Goal: Task Accomplishment & Management: Use online tool/utility

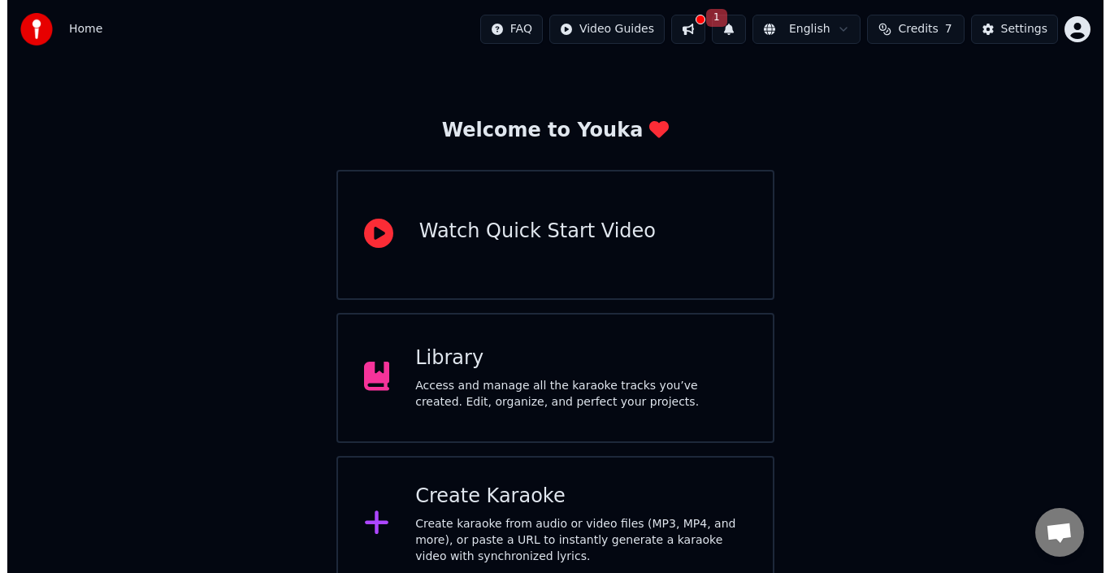
scroll to position [58, 0]
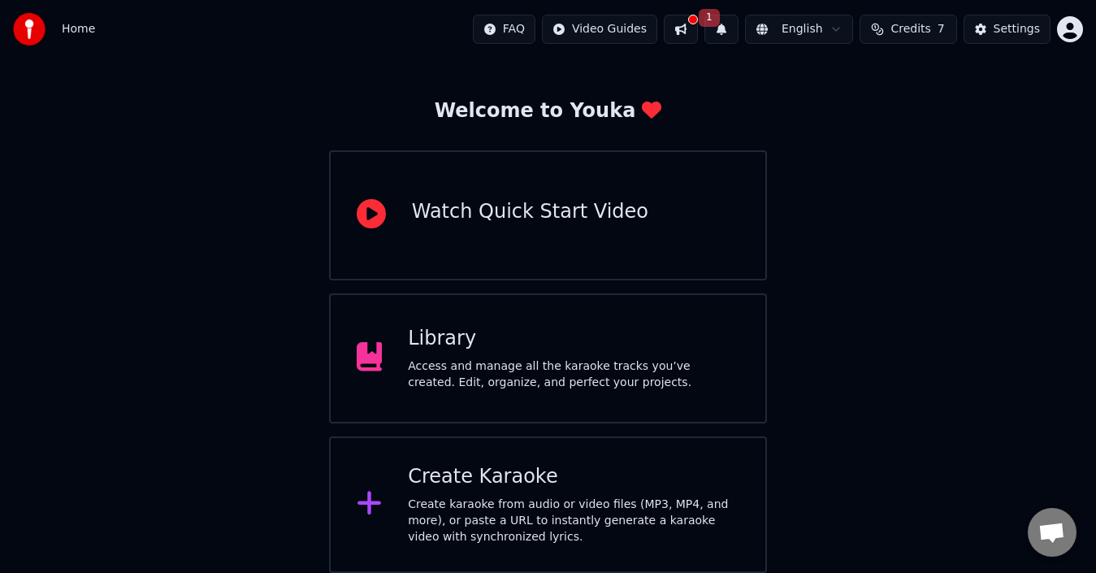
click at [505, 483] on div "Create Karaoke" at bounding box center [573, 477] width 331 height 26
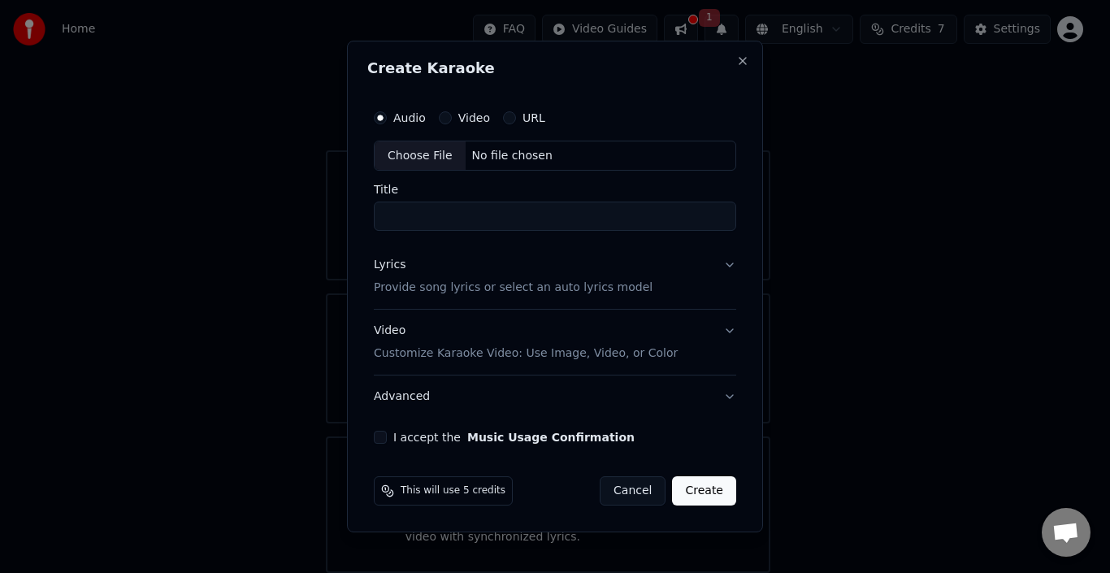
click at [394, 156] on div "Choose File" at bounding box center [420, 155] width 91 height 29
click at [427, 154] on div "Choose File" at bounding box center [420, 155] width 91 height 29
click at [332, 202] on body "Home FAQ Video Guides 1 English Credits 7 Settings Welcome to Youka Watch Quick…" at bounding box center [548, 257] width 1096 height 630
type input "*******"
drag, startPoint x: 718, startPoint y: 267, endPoint x: 731, endPoint y: 266, distance: 13.1
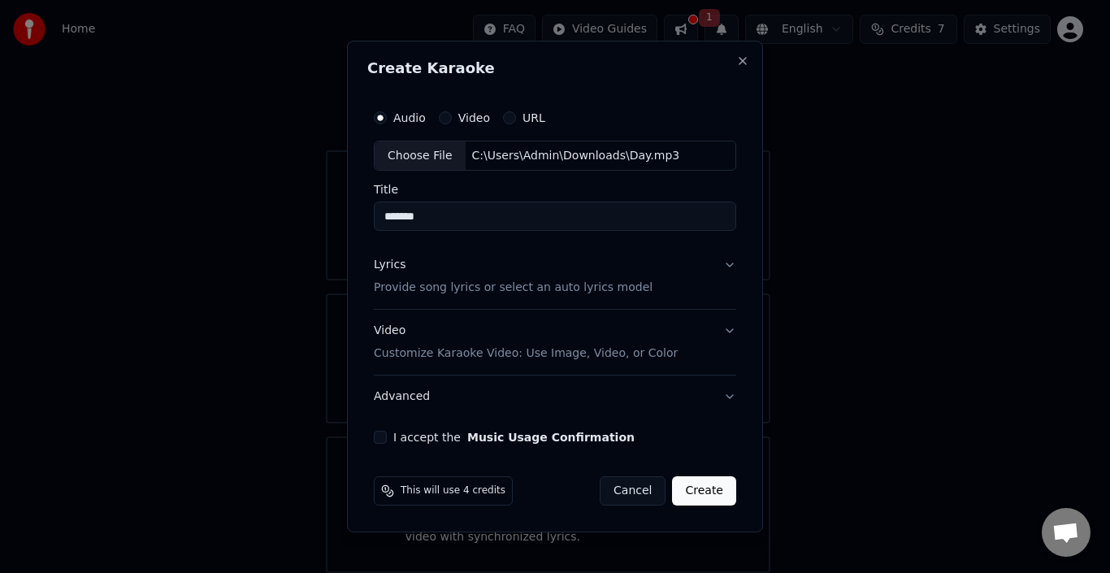
click at [731, 266] on button "Lyrics Provide song lyrics or select an auto lyrics model" at bounding box center [555, 277] width 362 height 65
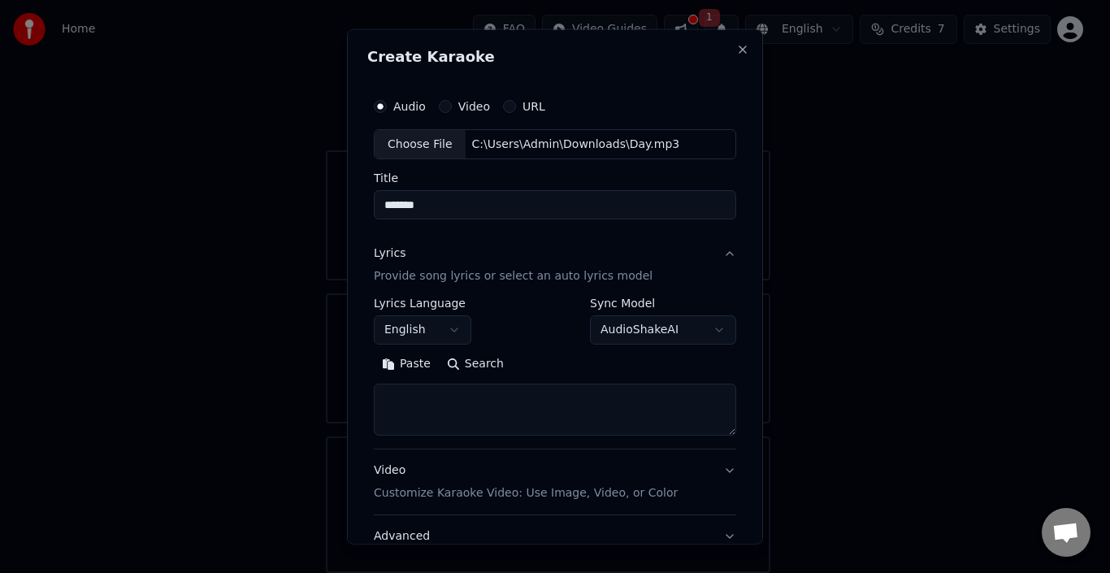
click at [731, 266] on div "**********" at bounding box center [555, 286] width 416 height 516
click at [435, 333] on button "English" at bounding box center [422, 329] width 97 height 29
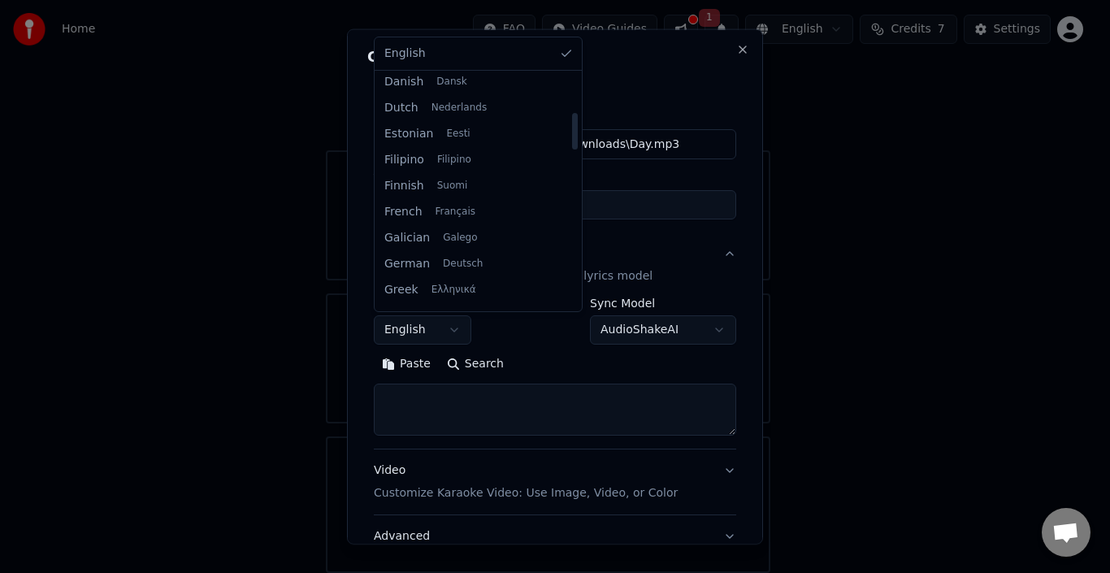
scroll to position [244, 0]
select select "**"
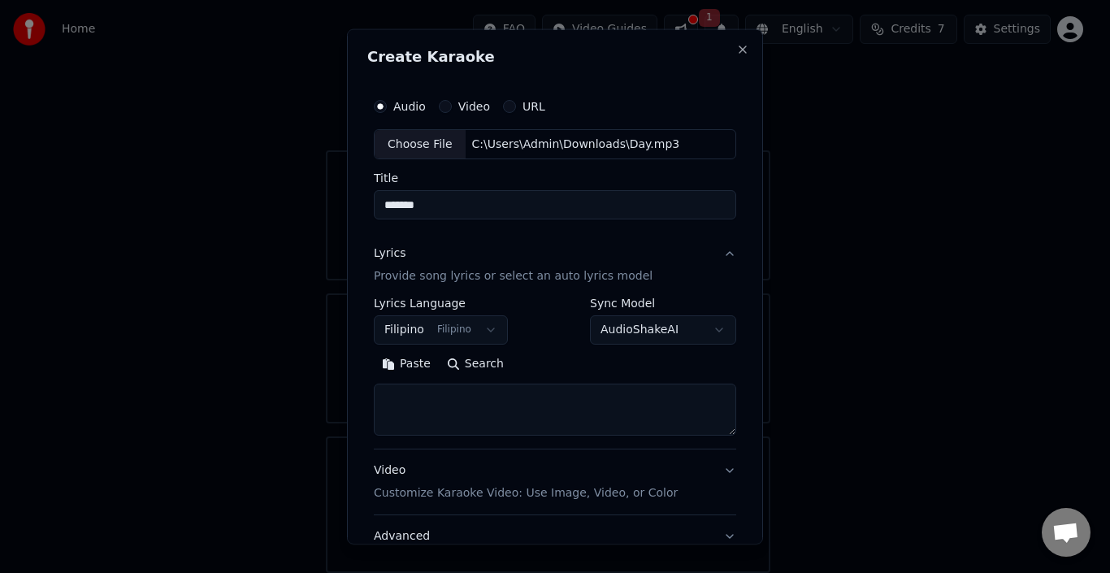
click at [411, 354] on button "Paste" at bounding box center [406, 364] width 65 height 26
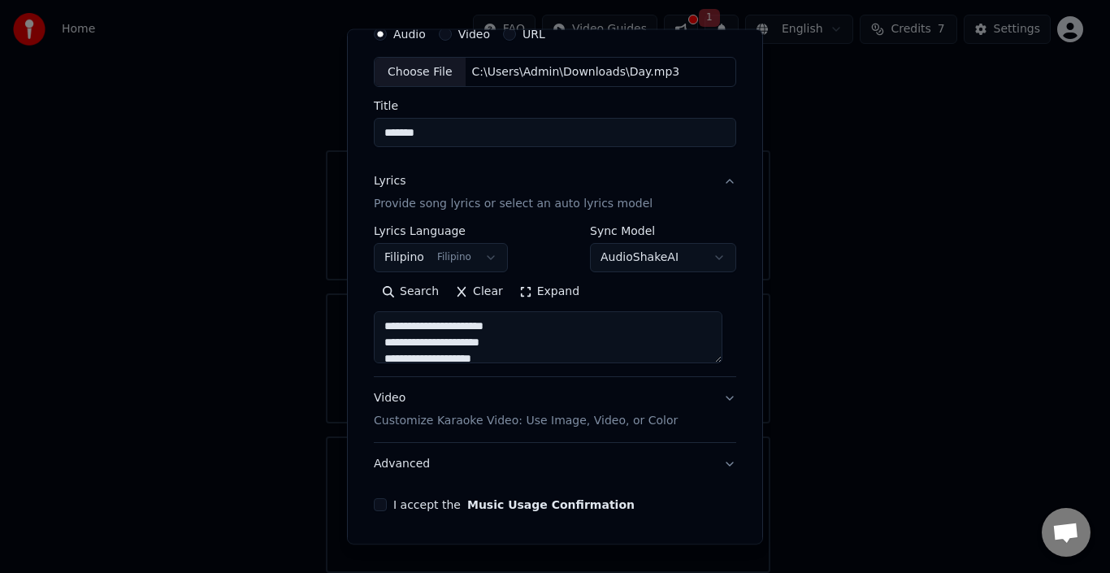
scroll to position [128, 0]
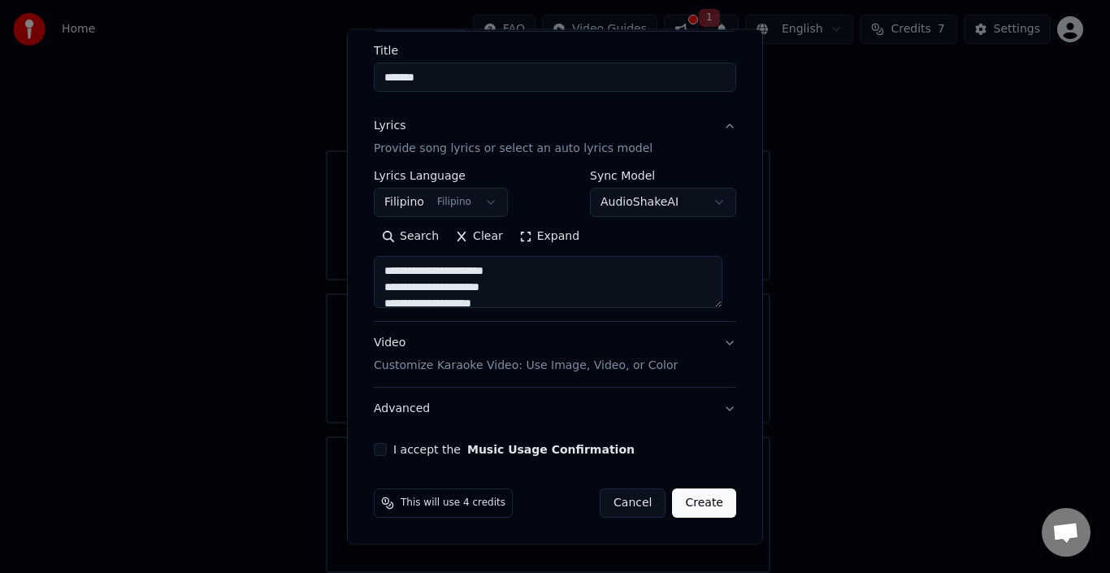
click at [713, 343] on button "Video Customize Karaoke Video: Use Image, Video, or Color" at bounding box center [555, 354] width 362 height 65
type textarea "**********"
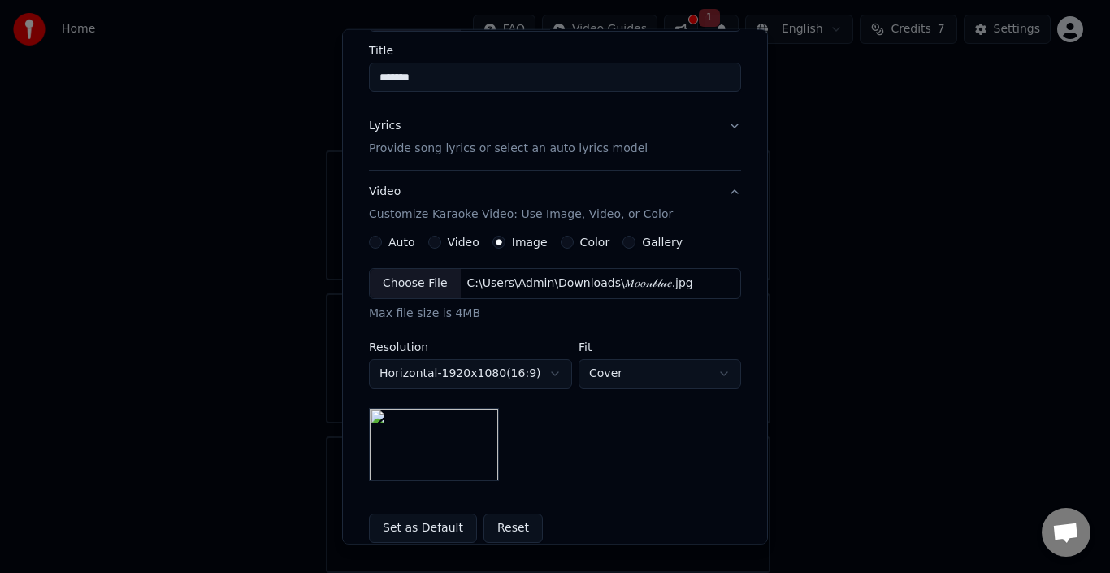
click at [422, 284] on div "Choose File" at bounding box center [415, 283] width 91 height 29
click at [419, 290] on div "Choose File" at bounding box center [415, 283] width 91 height 29
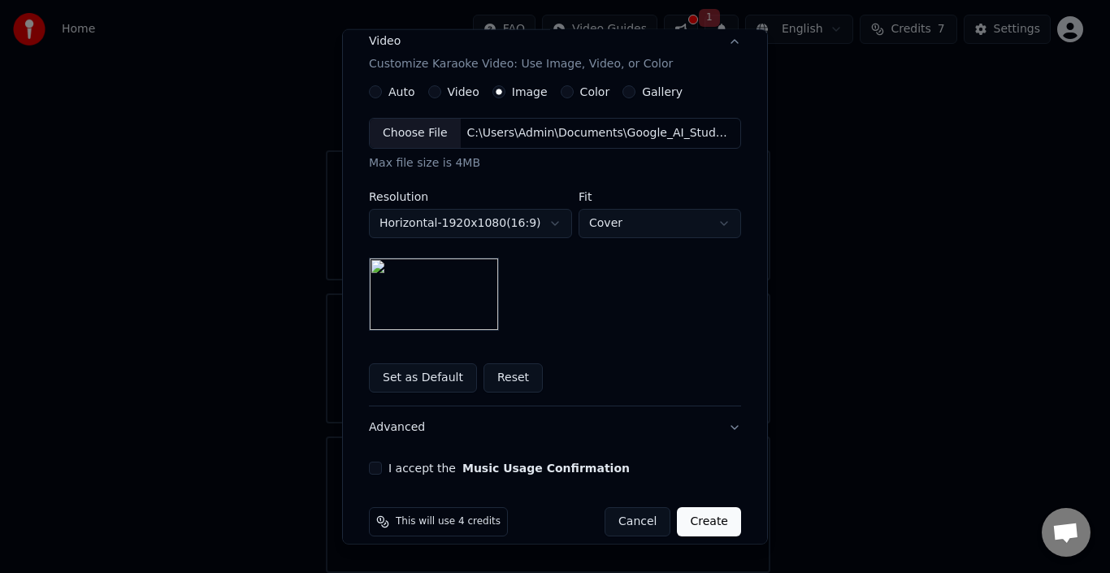
scroll to position [290, 0]
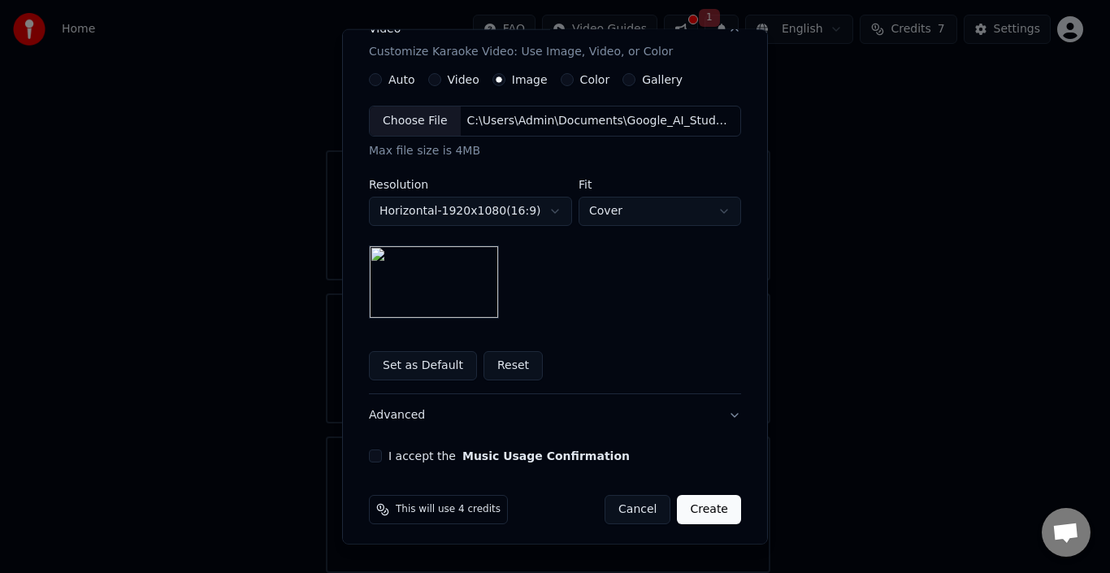
click at [388, 454] on label "I accept the Music Usage Confirmation" at bounding box center [508, 455] width 241 height 11
click at [382, 454] on button "I accept the Music Usage Confirmation" at bounding box center [375, 455] width 13 height 13
click at [702, 508] on button "Create" at bounding box center [709, 509] width 64 height 29
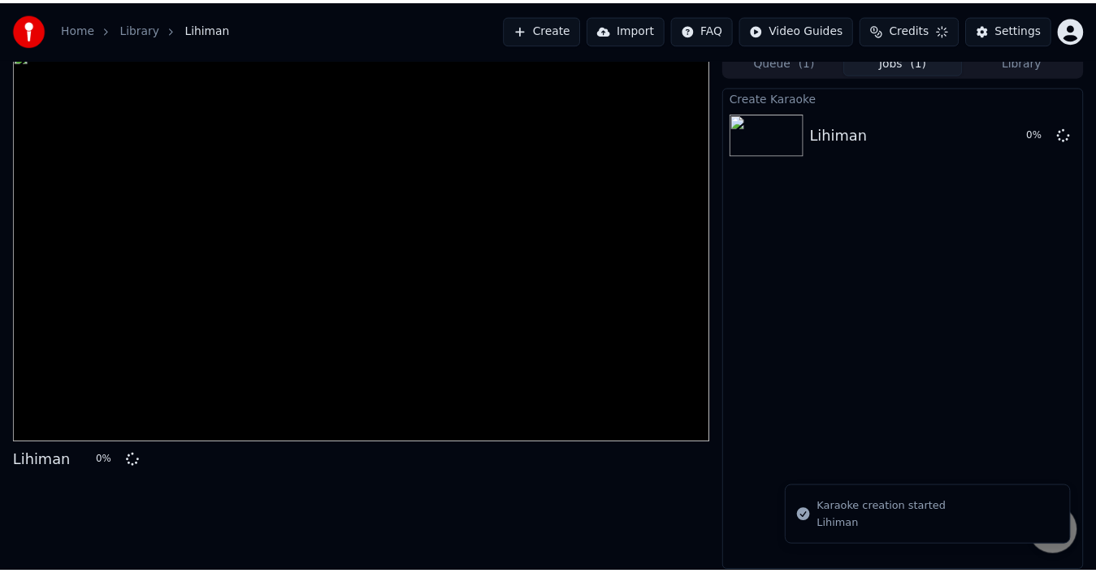
scroll to position [11, 0]
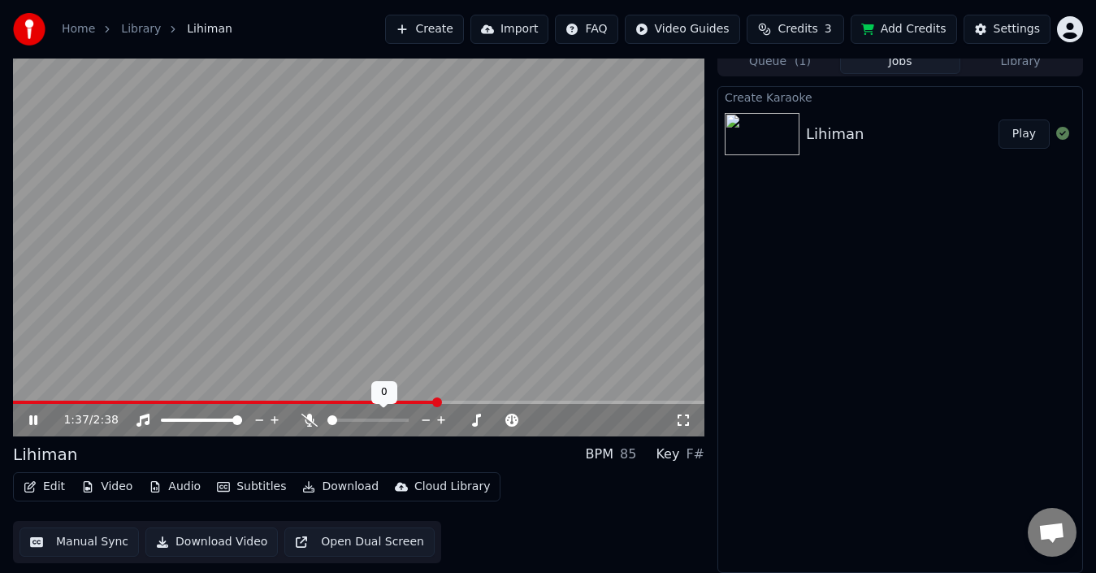
click at [303, 422] on icon at bounding box center [309, 420] width 16 height 13
click at [437, 246] on video at bounding box center [358, 241] width 691 height 389
drag, startPoint x: 489, startPoint y: 404, endPoint x: 0, endPoint y: 395, distance: 489.2
click at [0, 395] on div "1:50 / 2:38 Lihiman BPM 85 Key F# Edit Video Audio Subtitles Download Cloud Lib…" at bounding box center [548, 310] width 1096 height 526
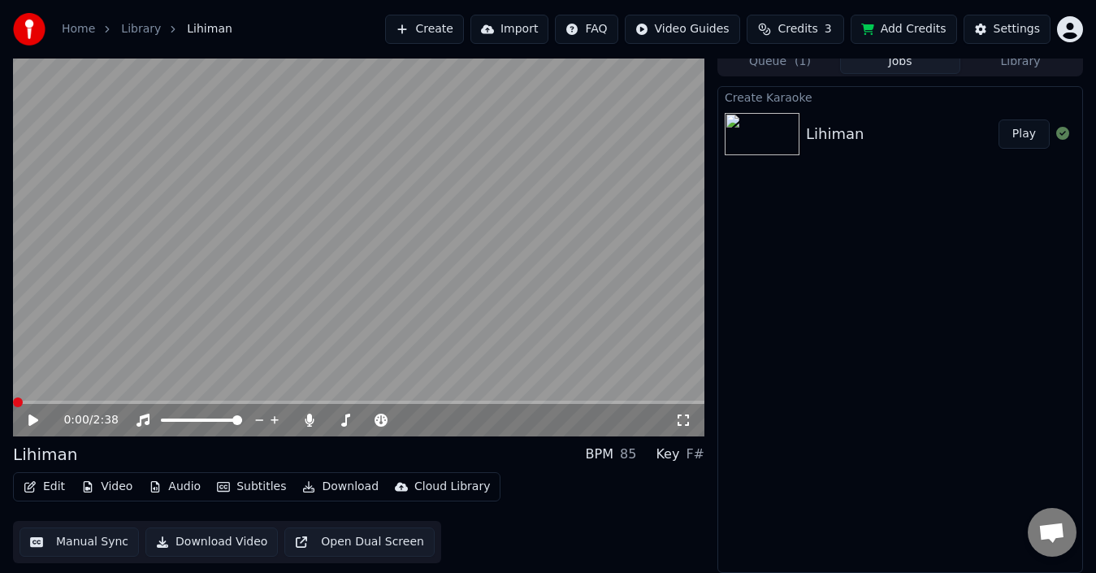
click at [13, 402] on span at bounding box center [13, 402] width 0 height 3
click at [32, 421] on icon at bounding box center [33, 419] width 10 height 11
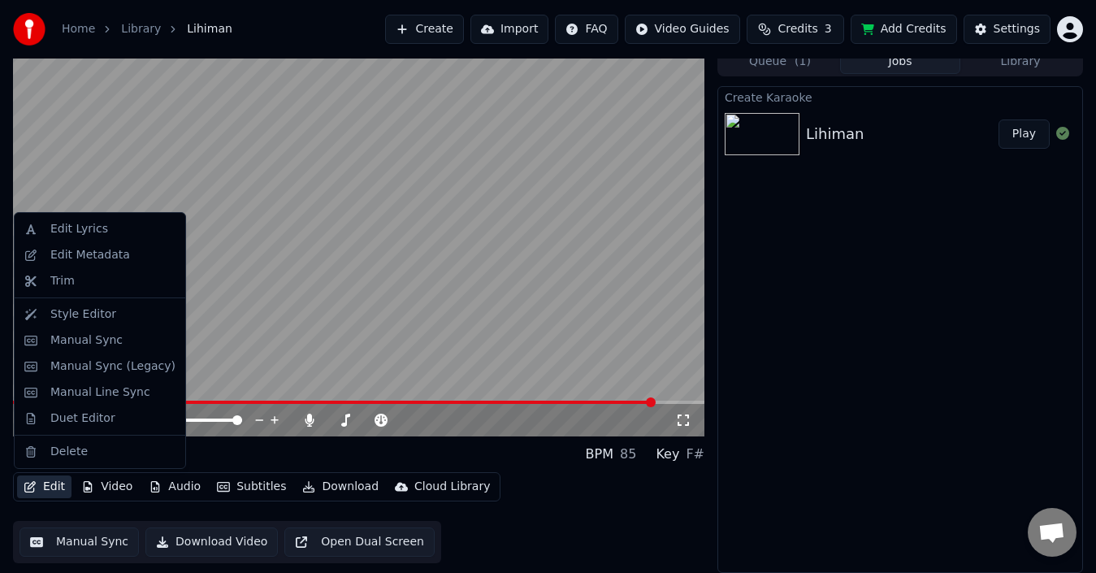
click at [51, 486] on button "Edit" at bounding box center [44, 486] width 54 height 23
click at [101, 260] on div "Edit Metadata" at bounding box center [90, 255] width 80 height 16
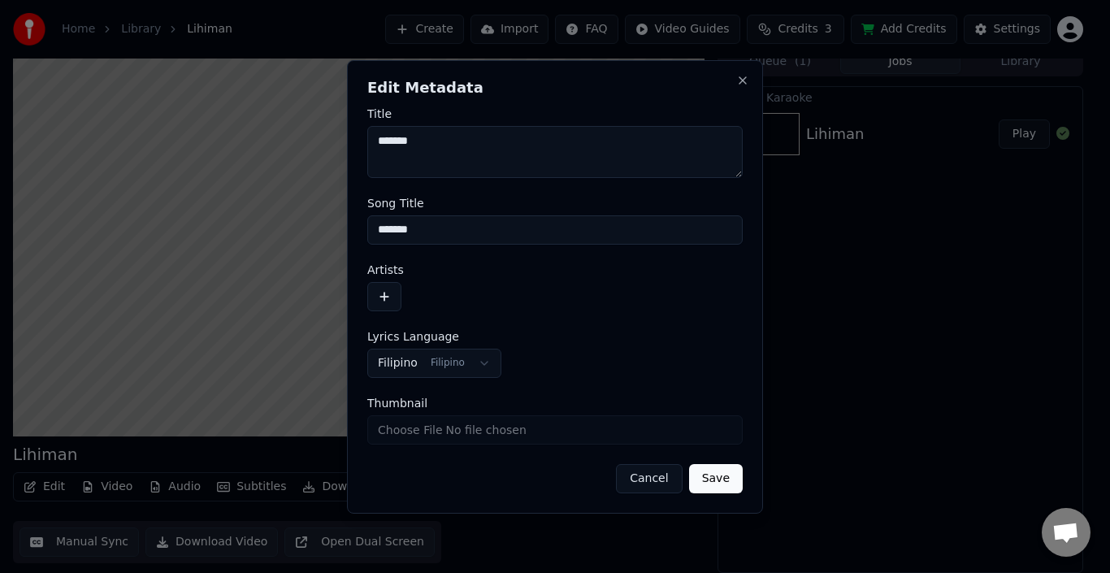
click at [381, 292] on button "button" at bounding box center [384, 296] width 34 height 29
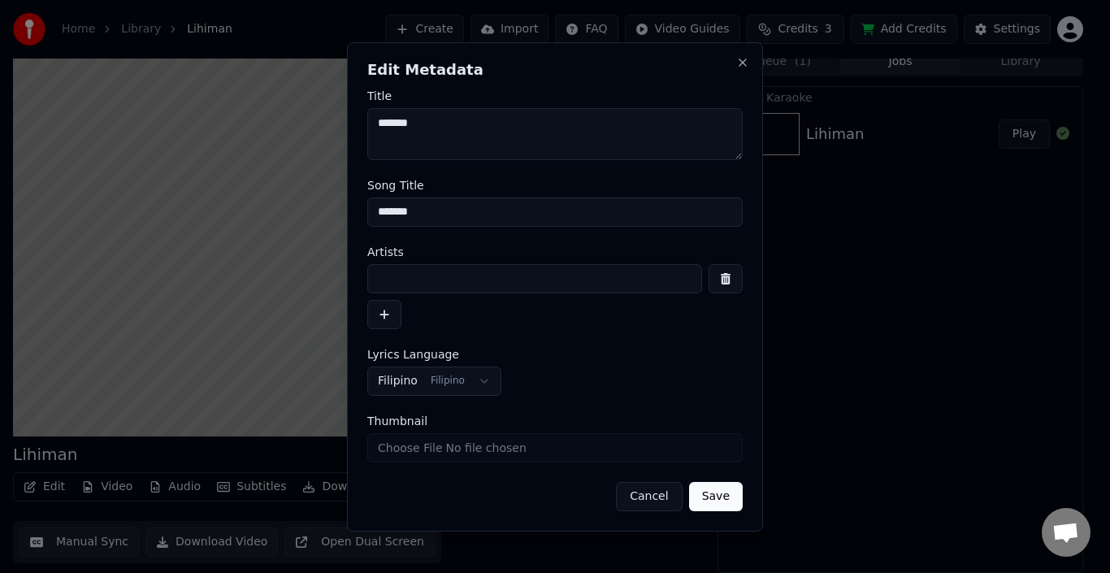
click at [390, 281] on input at bounding box center [534, 278] width 335 height 29
click at [715, 275] on button "button" at bounding box center [725, 278] width 34 height 29
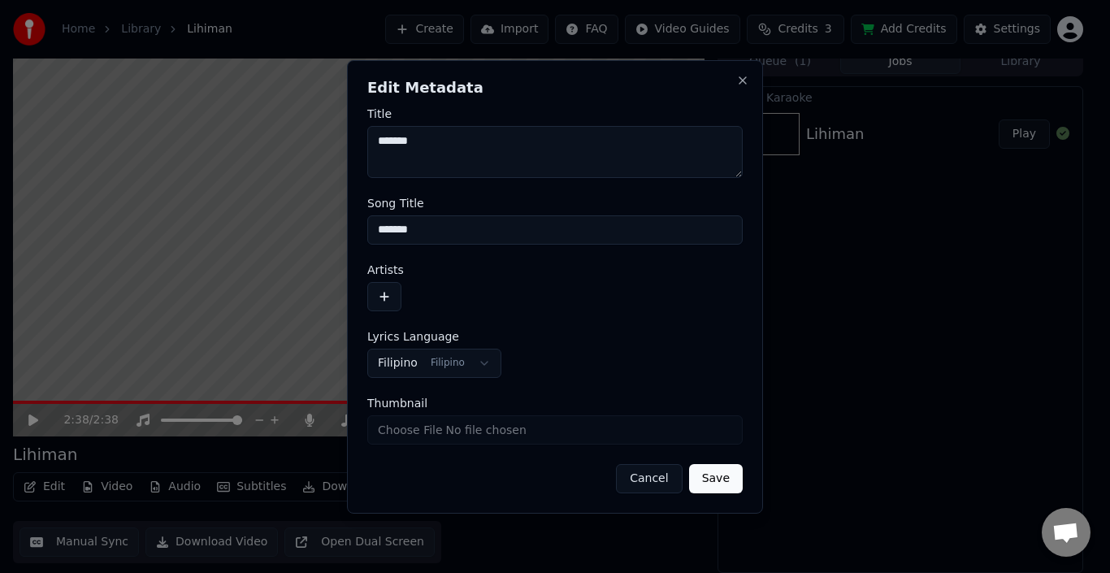
click at [441, 432] on input "Thumbnail" at bounding box center [554, 429] width 375 height 29
type input "**********"
click at [717, 482] on button "Save" at bounding box center [716, 478] width 54 height 29
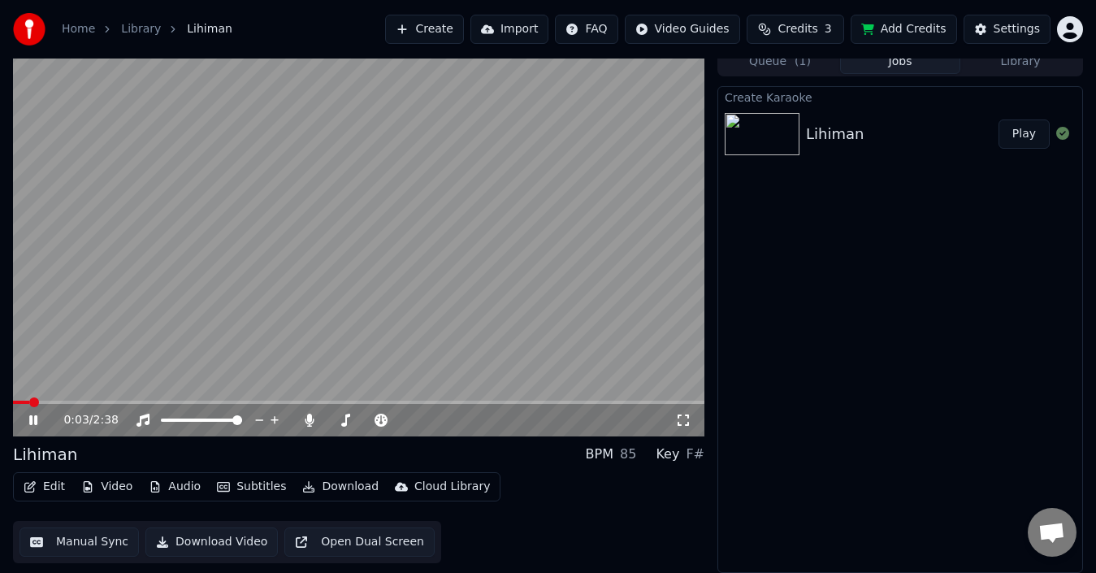
click at [362, 256] on video at bounding box center [358, 241] width 691 height 389
click at [349, 487] on button "Download" at bounding box center [340, 486] width 89 height 23
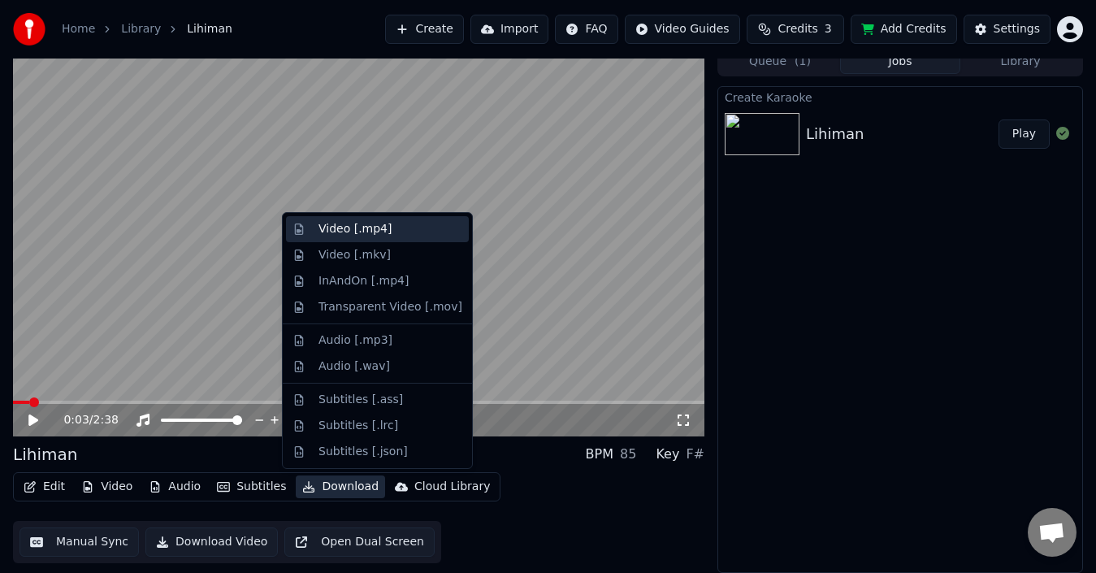
click at [361, 234] on div "Video [.mp4]" at bounding box center [354, 229] width 73 height 16
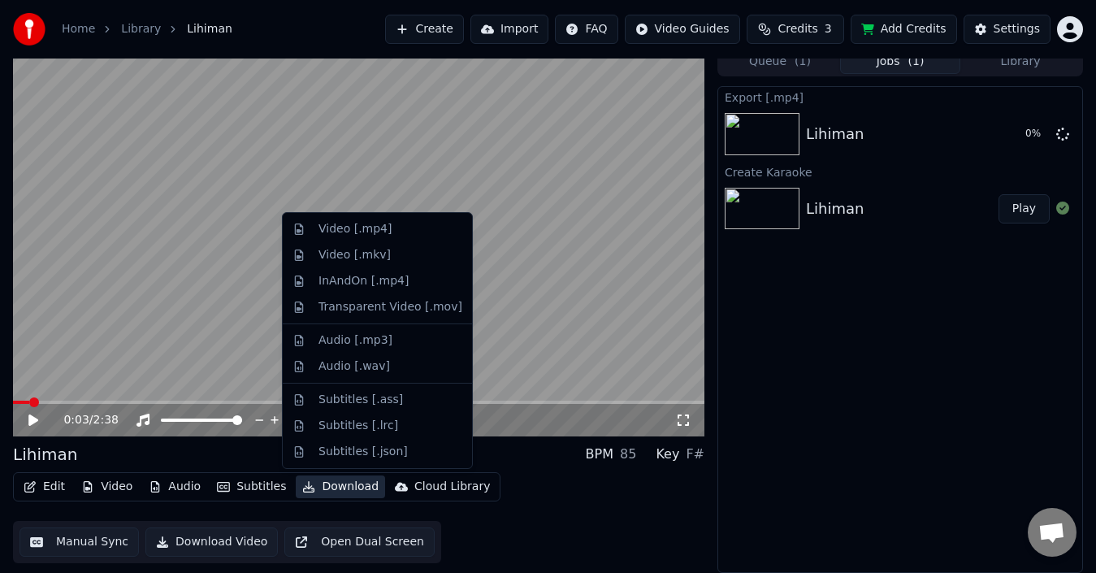
click at [340, 491] on button "Download" at bounding box center [340, 486] width 89 height 23
click at [368, 426] on div "Subtitles [.lrc]" at bounding box center [358, 426] width 80 height 16
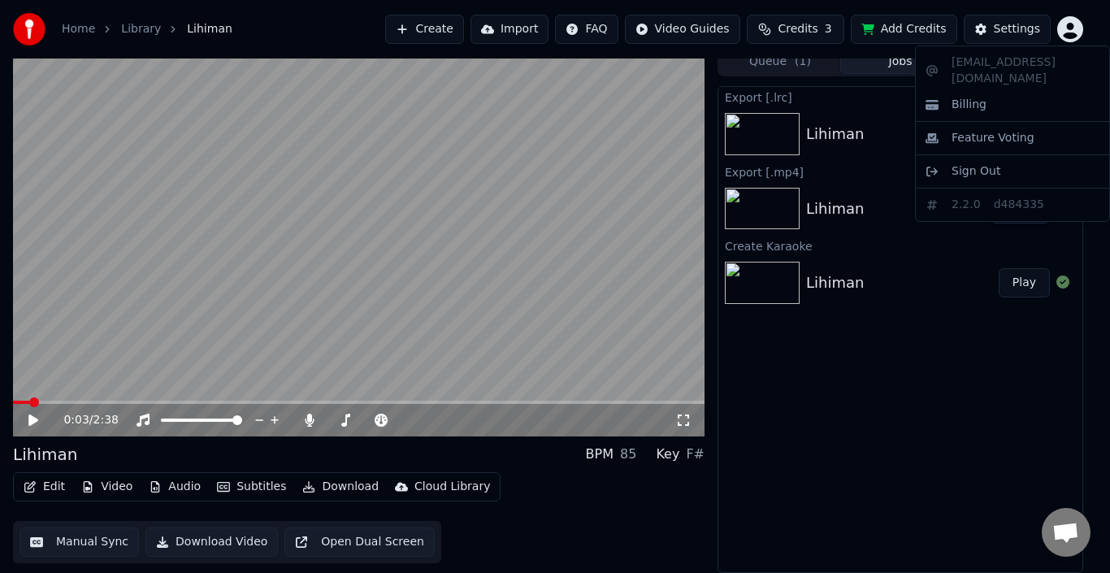
click at [1066, 34] on html "Home Library Lihiman Create Import FAQ Video Guides Credits 3 Add Credits Setti…" at bounding box center [555, 275] width 1110 height 573
click at [986, 165] on div "Sign Out" at bounding box center [1012, 171] width 187 height 26
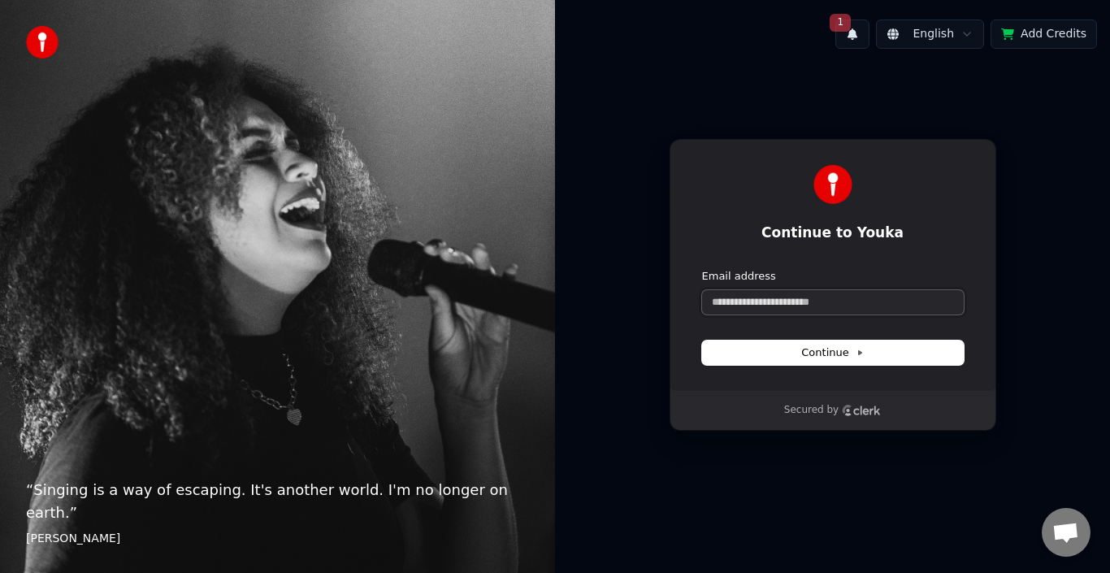
click at [769, 299] on input "Email address" at bounding box center [833, 302] width 262 height 24
click at [702, 269] on button "submit" at bounding box center [702, 269] width 0 height 0
type input "**********"
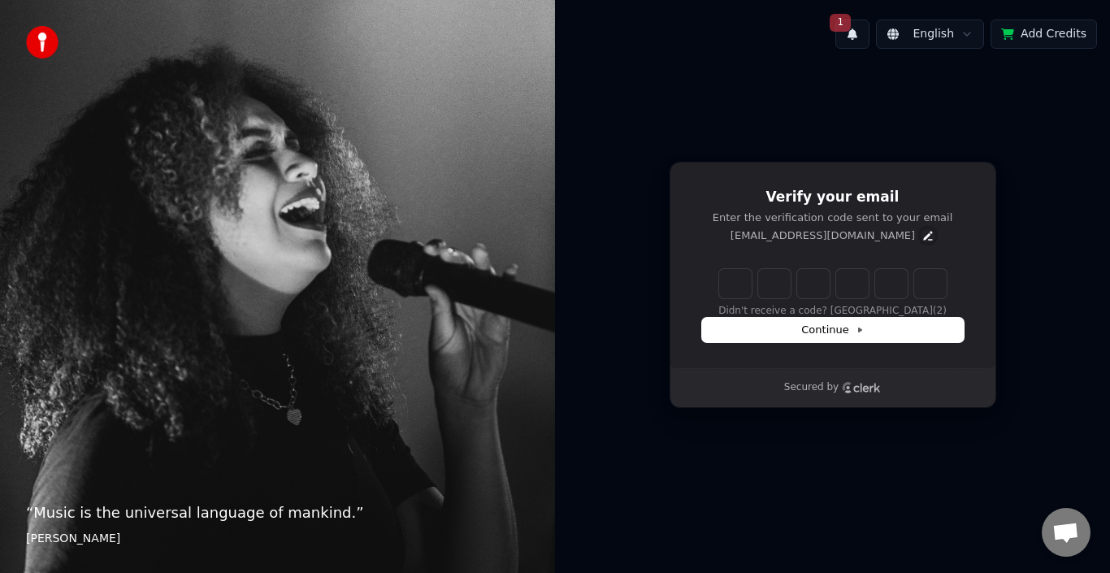
click at [924, 236] on icon "Edit" at bounding box center [928, 235] width 9 height 9
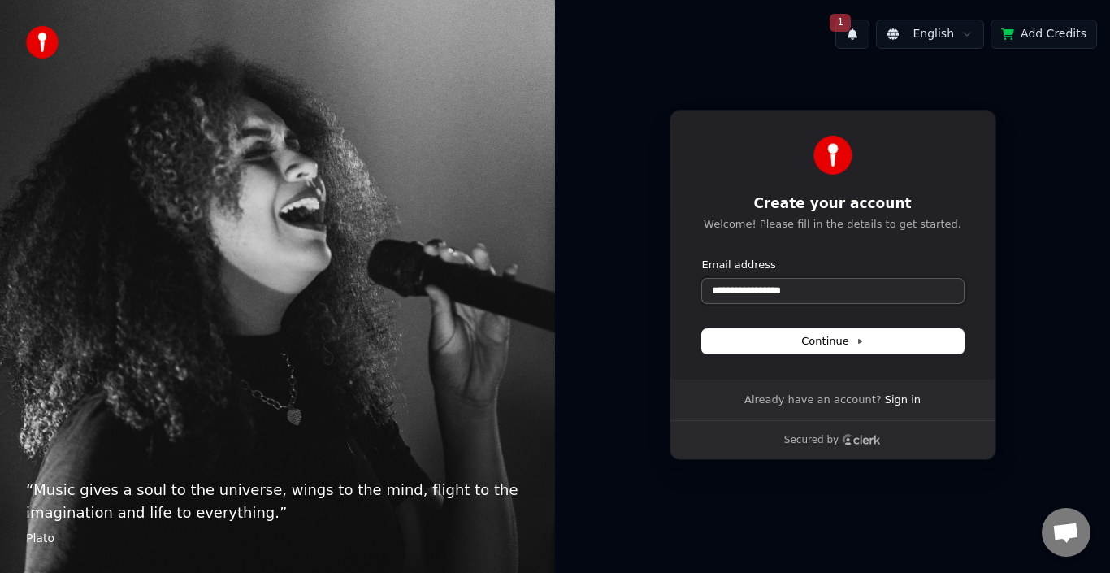
click at [747, 293] on input "**********" at bounding box center [833, 291] width 262 height 24
click at [771, 343] on button "Continue" at bounding box center [833, 341] width 262 height 24
type input "**********"
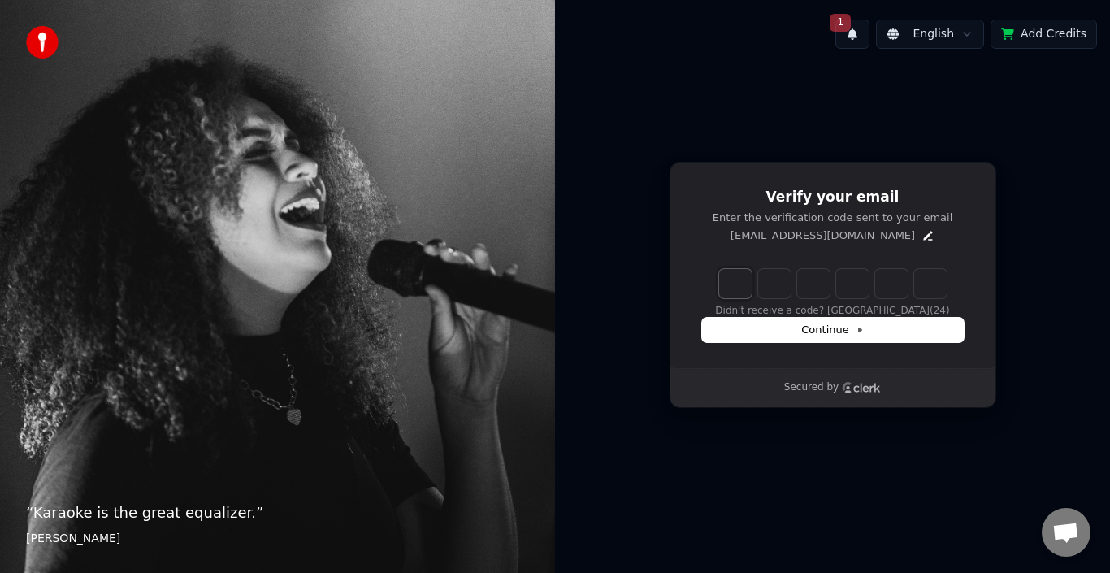
click at [746, 285] on input "Enter verification code" at bounding box center [849, 283] width 260 height 29
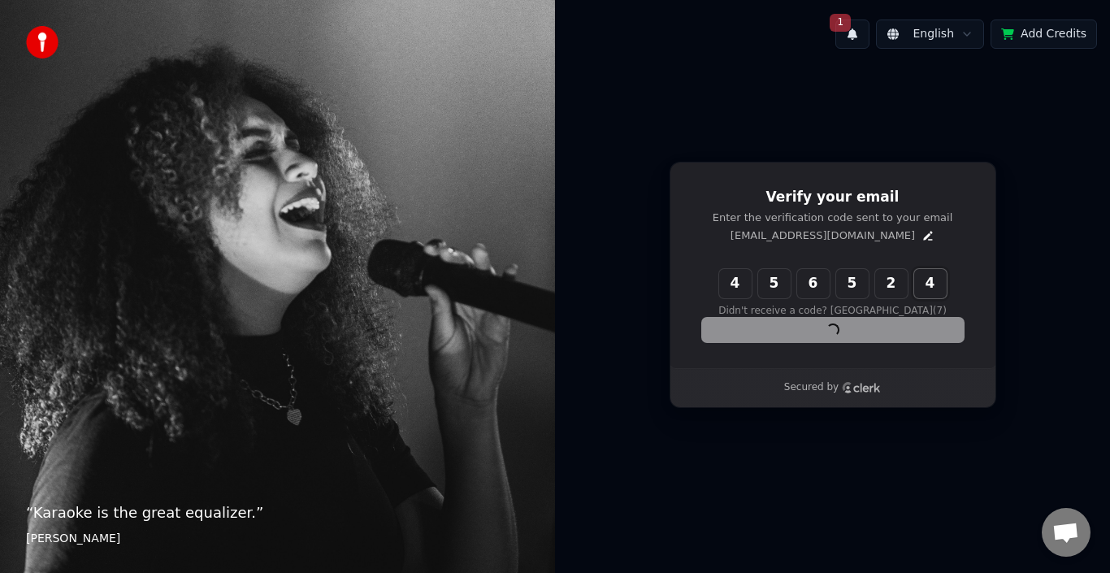
type input "******"
click at [1036, 186] on div "Verify your email Enter the verification code sent to your email [EMAIL_ADDRESS…" at bounding box center [832, 285] width 555 height 446
click at [900, 332] on div "Continue" at bounding box center [833, 330] width 262 height 24
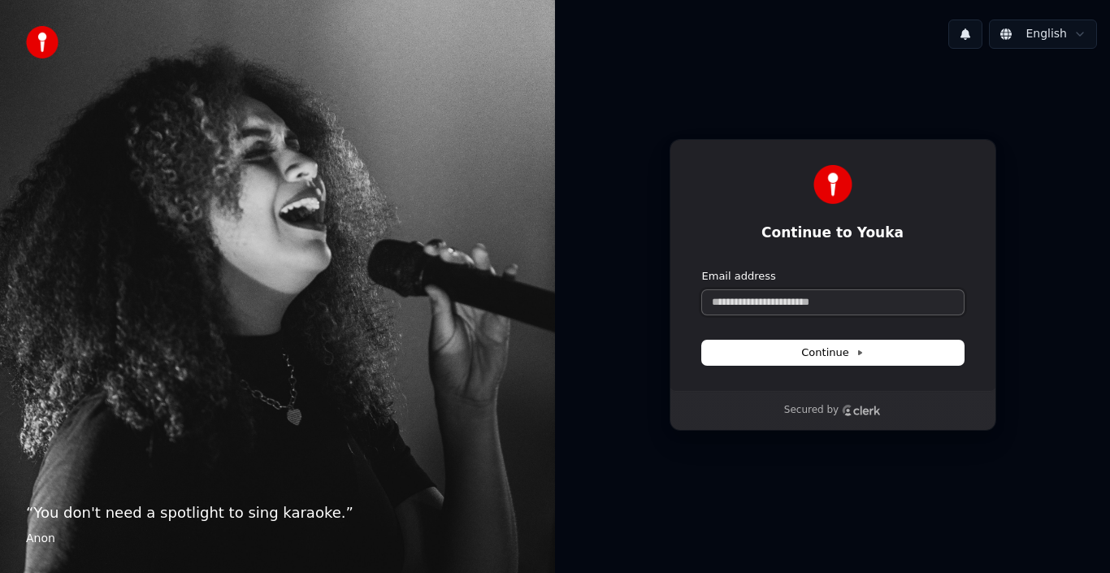
click at [791, 298] on input "Email address" at bounding box center [833, 302] width 262 height 24
click at [702, 269] on button "submit" at bounding box center [702, 269] width 0 height 0
type input "**********"
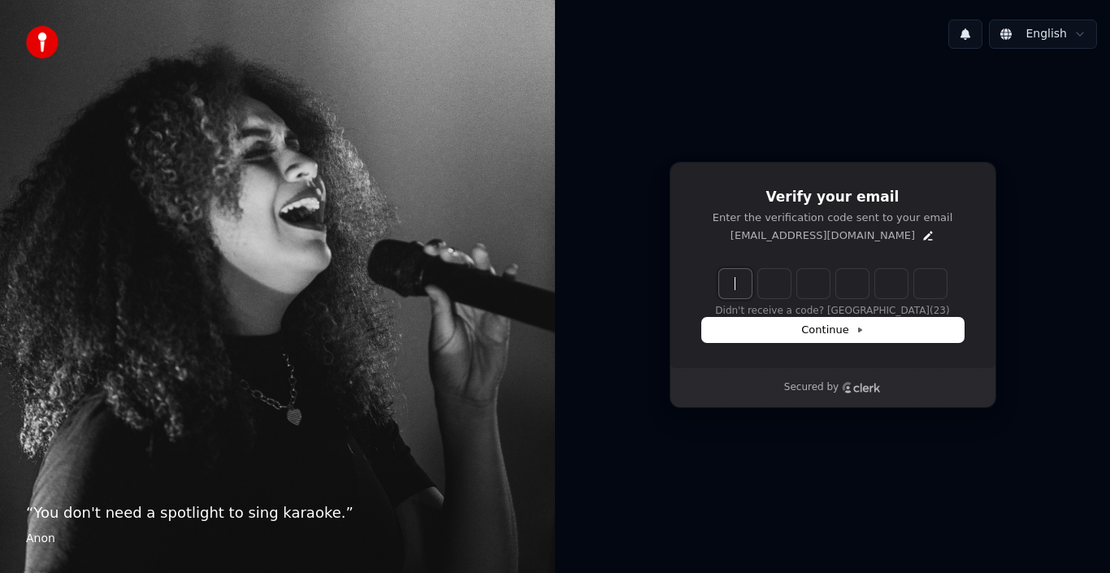
click at [728, 281] on input "Enter verification code" at bounding box center [849, 283] width 260 height 29
type input "******"
